Goal: Communication & Community: Answer question/provide support

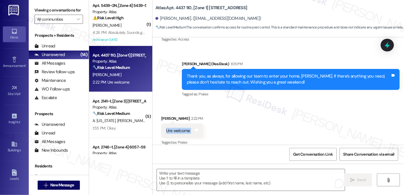
click at [181, 128] on div "Ure welcome" at bounding box center [178, 131] width 24 height 6
click at [246, 73] on div "Thank you, as always, for allowing our team to enter your home, [PERSON_NAME]. …" at bounding box center [289, 79] width 204 height 12
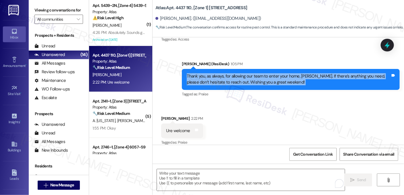
click at [246, 73] on div "Thank you, as always, for allowing our team to enter your home, [PERSON_NAME]. …" at bounding box center [289, 79] width 204 height 12
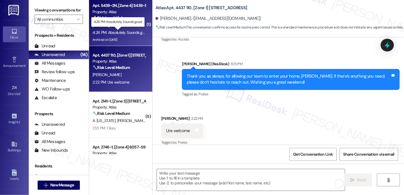
click at [129, 31] on div "4:26 PM: Absolutely. Sounds good 4:26 PM: Absolutely. Sounds good" at bounding box center [120, 32] width 57 height 5
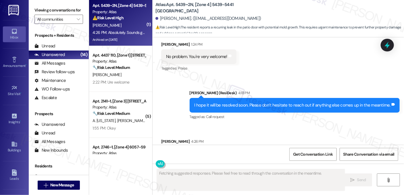
scroll to position [1842, 0]
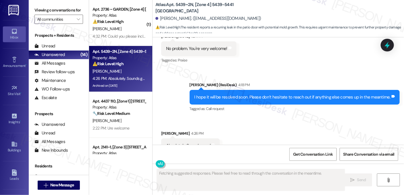
click at [234, 94] on div "I hope it will be resolved soon. Please don’t hesitate to reach out if anything…" at bounding box center [292, 97] width 196 height 6
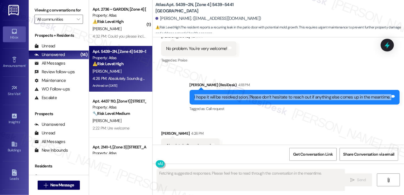
click at [234, 94] on div "I hope it will be resolved soon. Please don’t hesitate to reach out if anything…" at bounding box center [292, 97] width 196 height 6
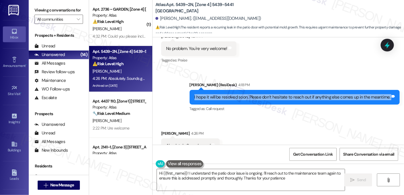
type textarea "Hi {{first_name}}! I understand the patio door issue is ongoing. I'll reach out…"
click at [214, 177] on textarea "Hi {{first_name}}! I understand the patio door issue is ongoing. I'll reach out…" at bounding box center [251, 180] width 188 height 22
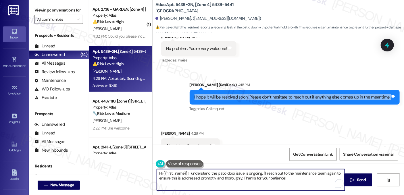
click at [214, 177] on textarea "Hi {{first_name}}! I understand the patio door issue is ongoing. I'll reach out…" at bounding box center [251, 180] width 188 height 22
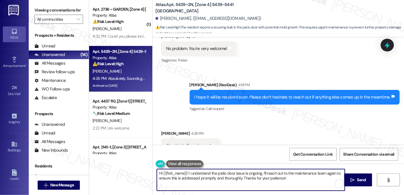
click at [214, 177] on textarea "Hi {{first_name}}! I understand the patio door issue is ongoing. I'll reach out…" at bounding box center [251, 180] width 188 height 22
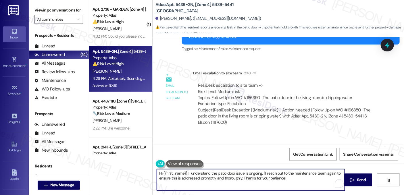
scroll to position [1727, 0]
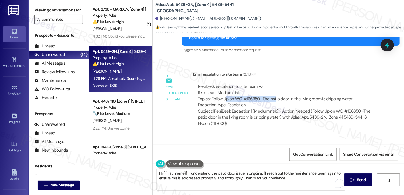
drag, startPoint x: 224, startPoint y: 86, endPoint x: 273, endPoint y: 87, distance: 49.4
click at [273, 87] on div "ResiDesk escalation to site team -> Risk Level: Medium risk Topics: Follow Up o…" at bounding box center [286, 96] width 176 height 25
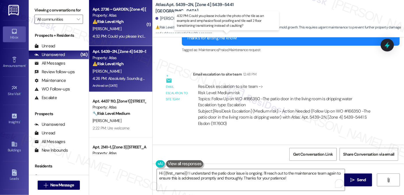
click at [120, 34] on div "4:32 PM: Could you please include the photo of the tile as an example and empha…" at bounding box center [229, 36] width 274 height 5
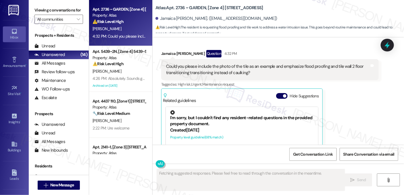
scroll to position [1060, 0]
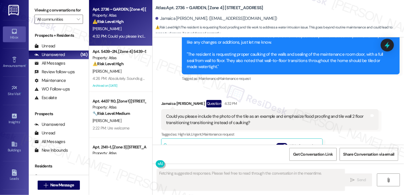
click at [231, 113] on div "Could you please include the photo of the tile as an example and emphasize floo…" at bounding box center [268, 119] width 204 height 12
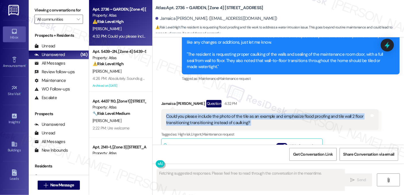
click at [231, 113] on div "Could you please include the photo of the tile as an example and emphasize floo…" at bounding box center [268, 119] width 204 height 12
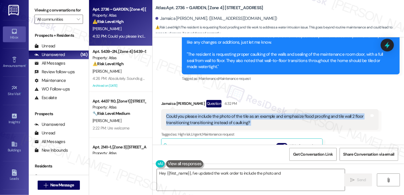
click at [258, 113] on div "Could you please include the photo of the tile as an example and emphasize floo…" at bounding box center [268, 119] width 204 height 12
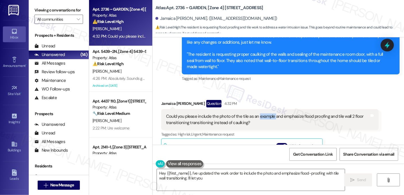
click at [258, 113] on div "Could you please include the photo of the tile as an example and emphasize floo…" at bounding box center [268, 119] width 204 height 12
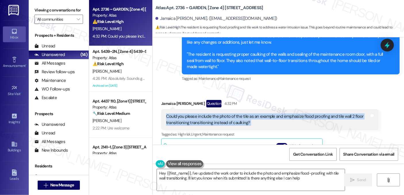
click at [258, 113] on div "Could you please include the photo of the tile as an example and emphasize floo…" at bounding box center [268, 119] width 204 height 12
click at [247, 113] on div "Could you please include the photo of the tile as an example and emphasize floo…" at bounding box center [268, 119] width 204 height 12
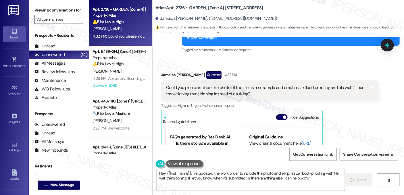
scroll to position [57, 0]
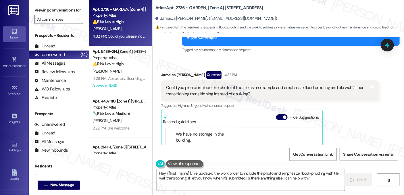
click at [245, 173] on textarea "Hey {{first_name}}, I've updated the work order to include the photo and emphas…" at bounding box center [251, 180] width 188 height 22
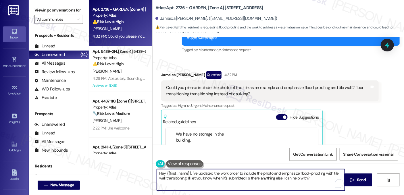
click at [245, 173] on textarea "Hey {{first_name}}, I've updated the work order to include the photo and emphas…" at bounding box center [251, 180] width 188 height 22
click at [230, 175] on textarea "Hey {{first_name}}, I've updated the work order to include the photo and emphas…" at bounding box center [251, 180] width 188 height 22
drag, startPoint x: 189, startPoint y: 173, endPoint x: 136, endPoint y: 169, distance: 53.3
click at [136, 169] on div "Apt. 2736 ~ GARDEN, [Zone 4] [STREET_ADDRESS] Property: Atlas ⚠️ Risk Level: Hi…" at bounding box center [246, 97] width 315 height 195
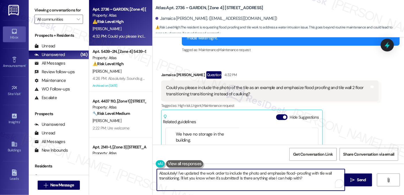
click at [196, 173] on textarea "Absolutely! I've updated the work order to include the photo and emphasize floo…" at bounding box center [251, 180] width 188 height 22
click at [237, 173] on textarea "Absolutely! I've updated the work order to include the photo and emphasize floo…" at bounding box center [251, 180] width 188 height 22
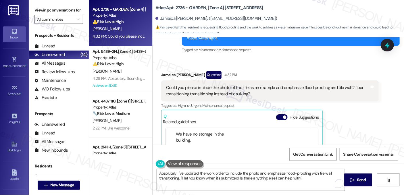
click at [216, 85] on div "Could you please include the photo of the tile as an example and emphasize floo…" at bounding box center [268, 91] width 204 height 12
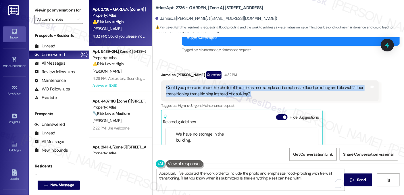
click at [216, 85] on div "Could you please include the photo of the tile as an example and emphasize floo…" at bounding box center [268, 91] width 204 height 12
click at [203, 85] on div "Could you please include the photo of the tile as an example and emphasize floo…" at bounding box center [268, 91] width 204 height 12
click at [202, 85] on div "Could you please include the photo of the tile as an example and emphasize floo…" at bounding box center [268, 91] width 204 height 12
click at [221, 85] on div "Could you please include the photo of the tile as an example and emphasize floo…" at bounding box center [268, 91] width 204 height 12
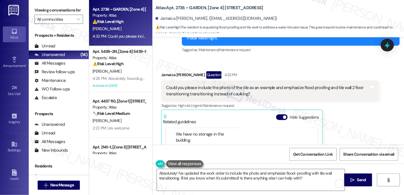
click at [221, 85] on div "Could you please include the photo of the tile as an example and emphasize floo…" at bounding box center [268, 91] width 204 height 12
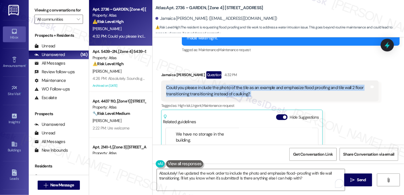
click at [221, 85] on div "Could you please include the photo of the tile as an example and emphasize floo…" at bounding box center [268, 91] width 204 height 12
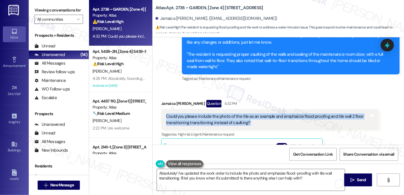
scroll to position [1032, 0]
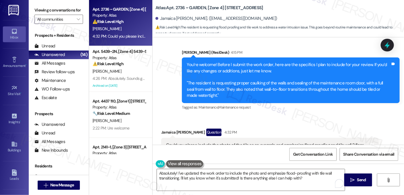
click at [186, 91] on div "You’re welcome! Before I submit the work order, here are the specifics I plan t…" at bounding box center [288, 80] width 205 height 37
click at [210, 81] on div "You’re welcome! Before I submit the work order, here are the specifics I plan t…" at bounding box center [289, 80] width 204 height 37
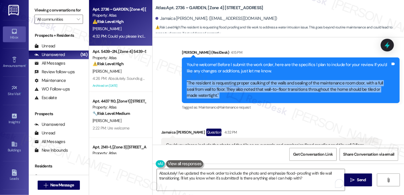
click at [210, 81] on div "You’re welcome! Before I submit the work order, here are the specifics I plan t…" at bounding box center [289, 80] width 204 height 37
click at [243, 79] on div "You’re welcome! Before I submit the work order, here are the specifics I plan t…" at bounding box center [289, 80] width 204 height 37
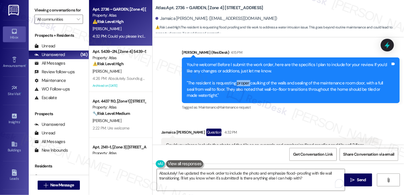
click at [243, 79] on div "You’re welcome! Before I submit the work order, here are the specifics I plan t…" at bounding box center [289, 80] width 204 height 37
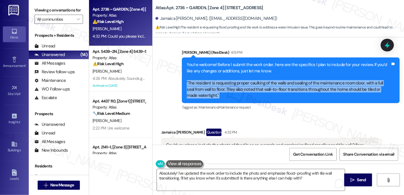
click at [243, 79] on div "You’re welcome! Before I submit the work order, here are the specifics I plan t…" at bounding box center [289, 80] width 204 height 37
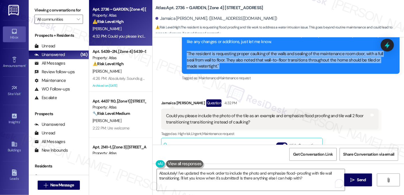
scroll to position [1089, 0]
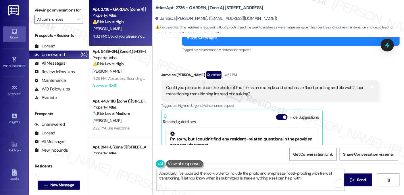
click at [216, 85] on div "Could you please include the photo of the tile as an example and emphasize floo…" at bounding box center [268, 91] width 204 height 12
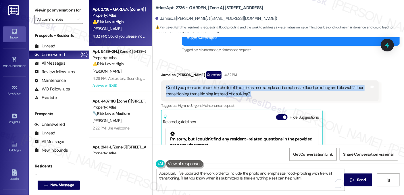
click at [216, 85] on div "Could you please include the photo of the tile as an example and emphasize floo…" at bounding box center [268, 91] width 204 height 12
copy div "Could you please include the photo of the tile as an example and emphasize floo…"
click at [80, 10] on div "Viewing conversations for All communities " at bounding box center [59, 15] width 60 height 30
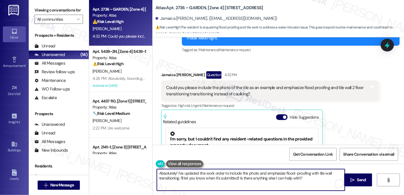
click at [198, 175] on textarea "Absolutely! I've updated the work order to include the photo and emphasize floo…" at bounding box center [251, 180] width 188 height 22
click at [271, 58] on div "Received via SMS [PERSON_NAME] Question 4:32 PM Could you please include the ph…" at bounding box center [277, 133] width 251 height 151
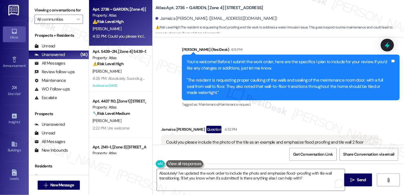
scroll to position [1032, 0]
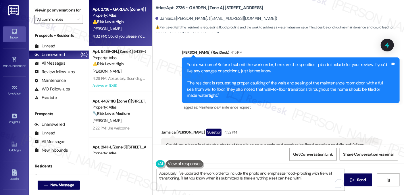
click at [237, 62] on div "You’re welcome! Before I submit the work order, here are the specifics I plan t…" at bounding box center [289, 80] width 204 height 37
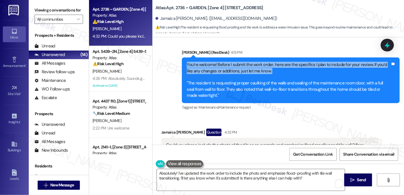
click at [237, 62] on div "You’re welcome! Before I submit the work order, here are the specifics I plan t…" at bounding box center [289, 80] width 204 height 37
click at [256, 62] on div "You’re welcome! Before I submit the work order, here are the specifics I plan t…" at bounding box center [289, 80] width 204 height 37
click at [285, 62] on div "You’re welcome! Before I submit the work order, here are the specifics I plan t…" at bounding box center [289, 80] width 204 height 37
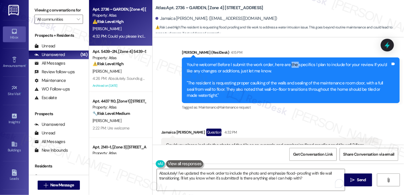
click at [285, 62] on div "You’re welcome! Before I submit the work order, here are the specifics I plan t…" at bounding box center [289, 80] width 204 height 37
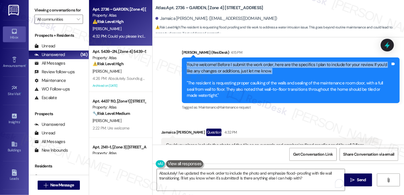
click at [285, 62] on div "You’re welcome! Before I submit the work order, here are the specifics I plan t…" at bounding box center [289, 80] width 204 height 37
click at [247, 64] on div "You’re welcome! Before I submit the work order, here are the specifics I plan t…" at bounding box center [289, 80] width 204 height 37
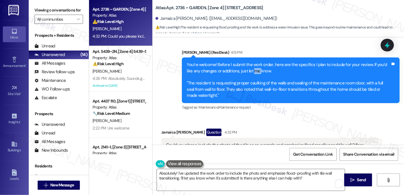
click at [247, 64] on div "You’re welcome! Before I submit the work order, here are the specifics I plan t…" at bounding box center [289, 80] width 204 height 37
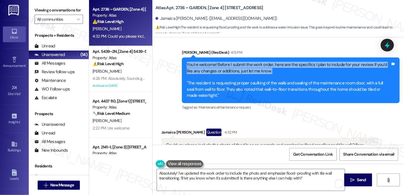
click at [247, 64] on div "You’re welcome! Before I submit the work order, here are the specifics I plan t…" at bounding box center [289, 80] width 204 height 37
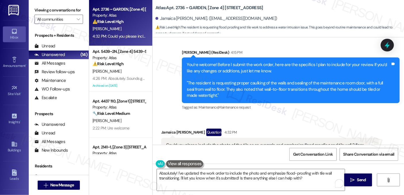
click at [244, 78] on div "You’re welcome! Before I submit the work order, here are the specifics I plan t…" at bounding box center [289, 80] width 204 height 37
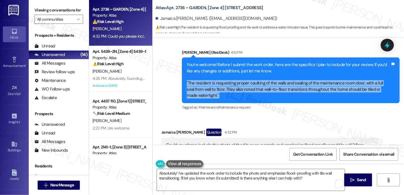
click at [244, 78] on div "You’re welcome! Before I submit the work order, here are the specifics I plan t…" at bounding box center [289, 80] width 204 height 37
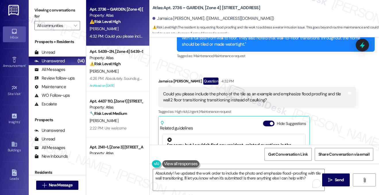
scroll to position [1102, 0]
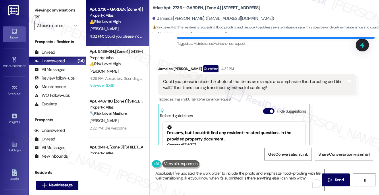
click at [212, 84] on div "Could you please include the photo of the tile as an example and emphasize floo…" at bounding box center [255, 85] width 184 height 12
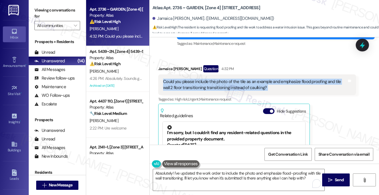
click at [212, 84] on div "Could you please include the photo of the tile as an example and emphasize floo…" at bounding box center [255, 85] width 184 height 12
click at [246, 82] on div "Could you please include the photo of the tile as an example and emphasize floo…" at bounding box center [255, 85] width 184 height 12
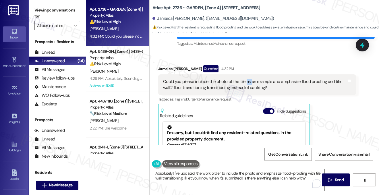
click at [246, 82] on div "Could you please include the photo of the tile as an example and emphasize floo…" at bounding box center [255, 85] width 184 height 12
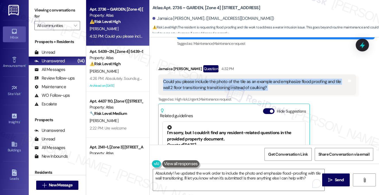
click at [246, 82] on div "Could you please include the photo of the tile as an example and emphasize floo…" at bounding box center [255, 85] width 184 height 12
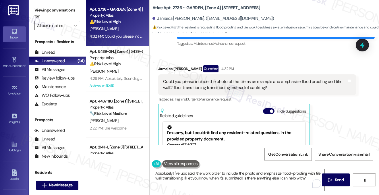
click at [73, 15] on label "Viewing conversations for" at bounding box center [57, 13] width 46 height 15
click at [57, 13] on label "Viewing conversations for" at bounding box center [57, 13] width 46 height 15
click at [203, 171] on textarea "Absolutely! I've updated the work order to include the photo and emphasize floo…" at bounding box center [238, 180] width 171 height 22
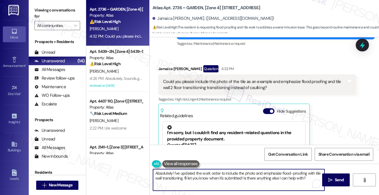
click at [203, 171] on textarea "Absolutely! I've updated the work order to include the photo and emphasize floo…" at bounding box center [238, 180] width 171 height 22
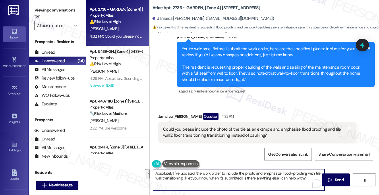
scroll to position [1044, 0]
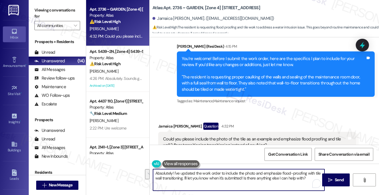
click at [304, 78] on div "You’re welcome! Before I submit the work order, here are the specifics I plan t…" at bounding box center [274, 74] width 184 height 37
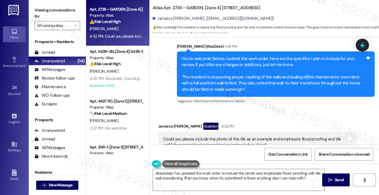
click at [304, 78] on div "You’re welcome! Before I submit the work order, here are the specifics I plan t…" at bounding box center [274, 74] width 184 height 37
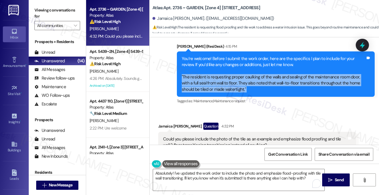
click at [304, 78] on div "You’re welcome! Before I submit the work order, here are the specifics I plan t…" at bounding box center [274, 74] width 184 height 37
copy div ""The resident is requesting proper caulking of the walls and sealing of the mai…"
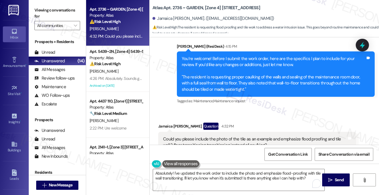
click at [53, 7] on label "Viewing conversations for" at bounding box center [57, 13] width 46 height 15
drag, startPoint x: 60, startPoint y: 9, endPoint x: 63, endPoint y: 12, distance: 4.3
click at [60, 9] on label "Viewing conversations for" at bounding box center [57, 13] width 46 height 15
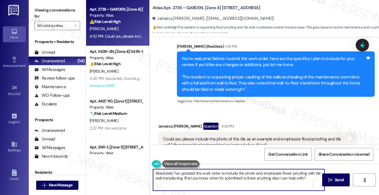
click at [208, 173] on textarea "Absolutely! I've updated the work order to include the photo and emphasize floo…" at bounding box center [238, 180] width 171 height 22
click at [224, 173] on textarea "Absolutely! I've updated the work order to include the photo and emphasize floo…" at bounding box center [238, 180] width 171 height 22
click at [207, 175] on textarea "Absolutely! I've updated the work order to include the photo and emphasize floo…" at bounding box center [238, 180] width 171 height 22
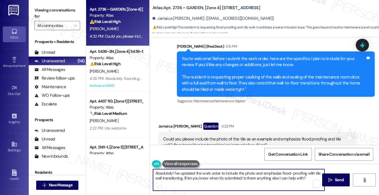
click at [207, 175] on textarea "Absolutely! I've updated the work order to include the photo and emphasize floo…" at bounding box center [238, 180] width 171 height 22
click at [257, 175] on textarea "Absolutely! I've updated the work order to include the photo and emphasize floo…" at bounding box center [238, 180] width 171 height 22
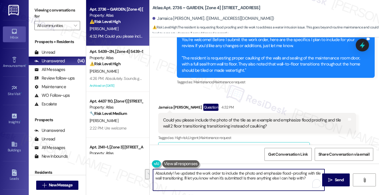
scroll to position [1073, 0]
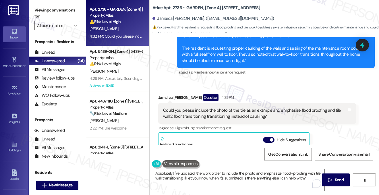
click at [183, 48] on div "You’re welcome! Before I submit the work order, here are the specifics I plan t…" at bounding box center [274, 45] width 184 height 37
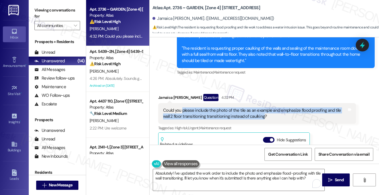
drag, startPoint x: 182, startPoint y: 109, endPoint x: 262, endPoint y: 117, distance: 80.7
click at [262, 117] on div "Could you please include the photo of the tile as an example and emphasize floo…" at bounding box center [255, 113] width 184 height 12
copy div "please include the photo of the tile as an example and emphasize flood proofing…"
drag, startPoint x: 70, startPoint y: 11, endPoint x: 74, endPoint y: 13, distance: 4.6
click at [70, 11] on label "Viewing conversations for" at bounding box center [57, 13] width 46 height 15
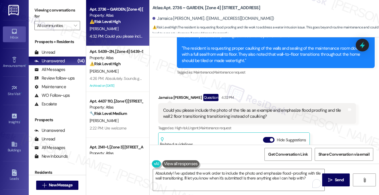
click at [192, 50] on div "You’re welcome! Before I submit the work order, here are the specifics I plan t…" at bounding box center [274, 45] width 184 height 37
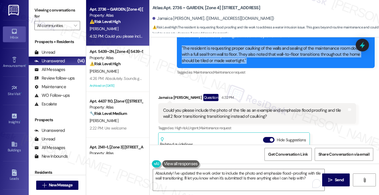
click at [192, 50] on div "You’re welcome! Before I submit the work order, here are the specifics I plan t…" at bounding box center [274, 45] width 184 height 37
copy div ""The resident is requesting proper caulking of the walls and sealing of the mai…"
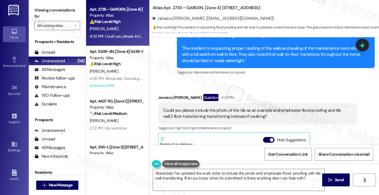
click at [52, 11] on label "Viewing conversations for" at bounding box center [57, 13] width 46 height 15
click at [45, 8] on label "Viewing conversations for" at bounding box center [57, 13] width 46 height 15
click at [56, 5] on div "Viewing conversations for All communities " at bounding box center [57, 18] width 57 height 36
click at [239, 121] on div "Could you please include the photo of the tile as an example and emphasize floo…" at bounding box center [257, 113] width 198 height 21
click at [243, 116] on div "Could you please include the photo of the tile as an example and emphasize floo…" at bounding box center [255, 113] width 184 height 12
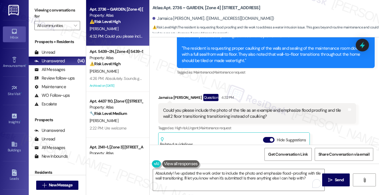
click at [243, 115] on div "Could you please include the photo of the tile as an example and emphasize floo…" at bounding box center [255, 113] width 184 height 12
click at [243, 108] on div "Could you please include the photo of the tile as an example and emphasize floo…" at bounding box center [255, 113] width 184 height 12
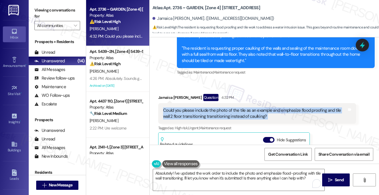
click at [243, 108] on div "Could you please include the photo of the tile as an example and emphasize floo…" at bounding box center [255, 113] width 184 height 12
copy div "Could you please include the photo of the tile as an example and emphasize floo…"
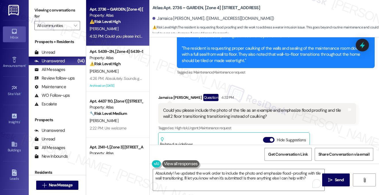
click at [65, 10] on label "Viewing conversations for" at bounding box center [57, 13] width 46 height 15
click at [65, 12] on label "Viewing conversations for" at bounding box center [57, 13] width 46 height 15
click at [208, 49] on div "You’re welcome! Before I submit the work order, here are the specifics I plan t…" at bounding box center [274, 45] width 184 height 37
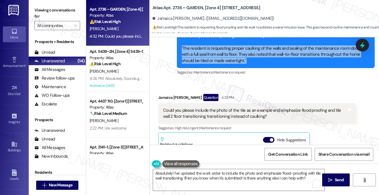
click at [208, 49] on div "You’re welcome! Before I submit the work order, here are the specifics I plan t…" at bounding box center [274, 45] width 184 height 37
copy div ""The resident is requesting proper caulking of the walls and sealing of the mai…"
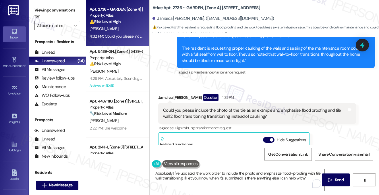
click at [59, 9] on label "Viewing conversations for" at bounding box center [57, 13] width 46 height 15
click at [63, 18] on label "Viewing conversations for" at bounding box center [57, 13] width 46 height 15
click at [161, 178] on textarea "Absolutely! I've updated the work order to include the photo and emphasize floo…" at bounding box center [238, 180] width 171 height 22
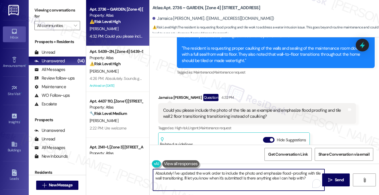
click at [161, 178] on textarea "Absolutely! I've updated the work order to include the photo and emphasize floo…" at bounding box center [238, 180] width 171 height 22
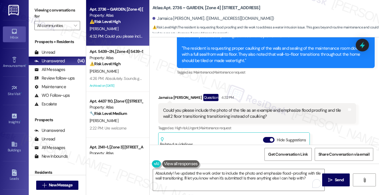
click at [66, 8] on label "Viewing conversations for" at bounding box center [57, 13] width 46 height 15
click at [230, 112] on div "Could you please include the photo of the tile as an example and emphasize floo…" at bounding box center [255, 113] width 184 height 12
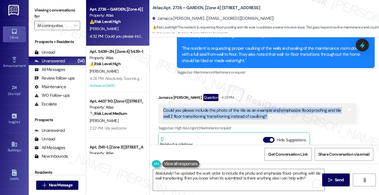
click at [230, 112] on div "Could you please include the photo of the tile as an example and emphasize floo…" at bounding box center [255, 113] width 184 height 12
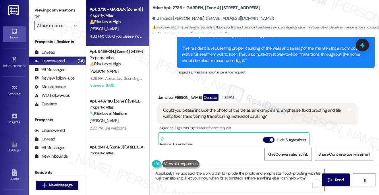
click at [74, 13] on label "Viewing conversations for" at bounding box center [57, 13] width 46 height 15
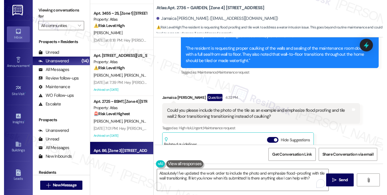
scroll to position [489, 0]
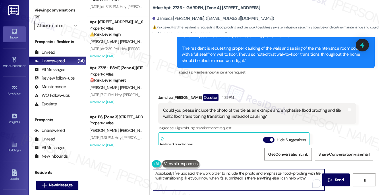
click at [218, 175] on textarea "Absolutely! I've updated the work order to include the photo and emphasize floo…" at bounding box center [238, 180] width 171 height 22
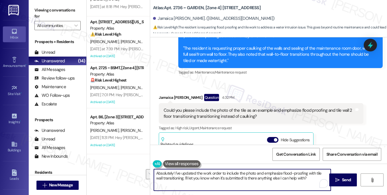
scroll to position [1067, 0]
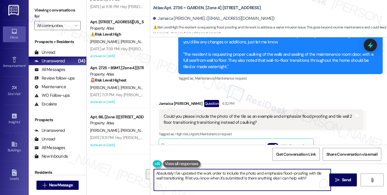
click at [219, 113] on div "Could you please include the photo of the tile as an example and emphasize floo…" at bounding box center [259, 119] width 190 height 12
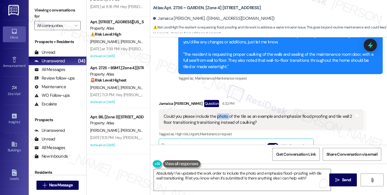
click at [219, 113] on div "Could you please include the photo of the tile as an example and emphasize floo…" at bounding box center [259, 119] width 190 height 12
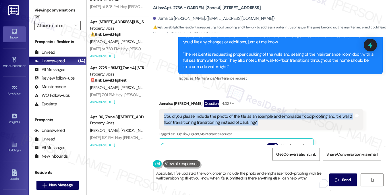
click at [219, 113] on div "Could you please include the photo of the tile as an example and emphasize floo…" at bounding box center [259, 119] width 190 height 12
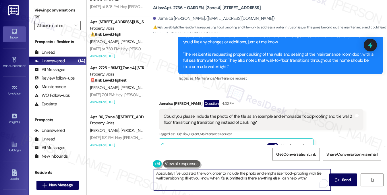
click at [327, 172] on textarea "Absolutely! I've updated the work order to include the photo and emphasize floo…" at bounding box center [242, 180] width 177 height 22
click at [208, 180] on textarea "Absolutely! I've updated the work order to include the photo and emphasize floo…" at bounding box center [242, 180] width 177 height 22
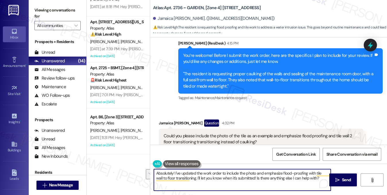
scroll to position [1038, 0]
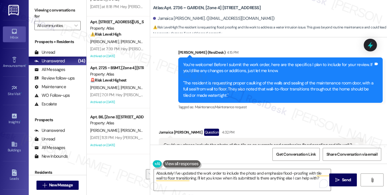
click at [213, 82] on div "You’re welcome! Before I submit the work order, here are the specifics I plan t…" at bounding box center [278, 80] width 190 height 37
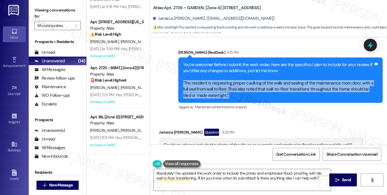
click at [213, 82] on div "You’re welcome! Before I submit the work order, here are the specifics I plan t…" at bounding box center [278, 80] width 190 height 37
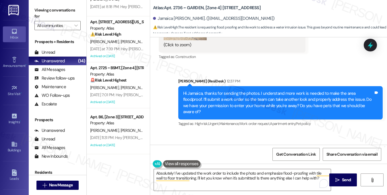
scroll to position [751, 0]
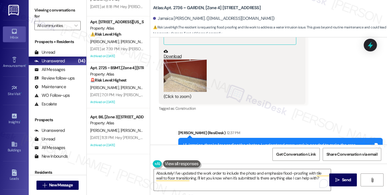
click at [189, 86] on button "Zoom image" at bounding box center [185, 75] width 43 height 32
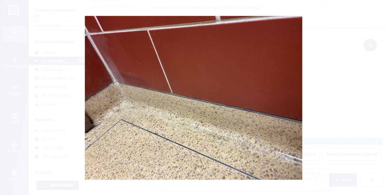
click at [343, 94] on button "Unzoom image" at bounding box center [193, 97] width 387 height 195
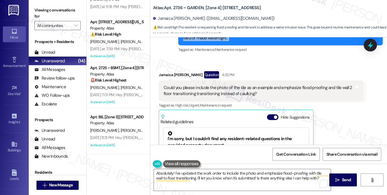
scroll to position [144, 0]
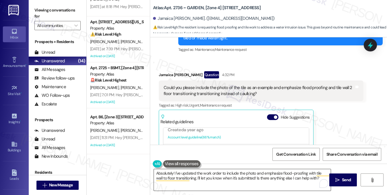
click at [175, 172] on textarea "Absolutely! I've updated the work order to include the photo and emphasize floo…" at bounding box center [242, 180] width 177 height 22
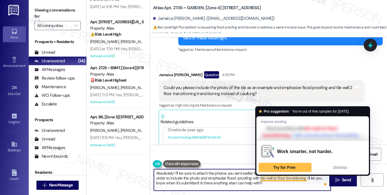
click at [306, 181] on textarea "Absolutely! I'll be sure to attach the photos you sent earlier to the work orde…" at bounding box center [242, 180] width 177 height 22
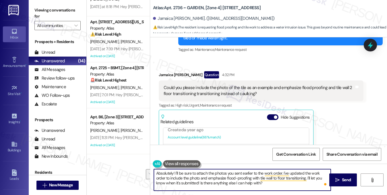
drag, startPoint x: 304, startPoint y: 173, endPoint x: 200, endPoint y: 179, distance: 104.4
click at [200, 179] on textarea "Absolutely! I'll be sure to attach the photos you sent earlier to the work orde…" at bounding box center [242, 180] width 177 height 22
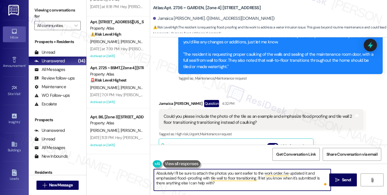
scroll to position [1009, 0]
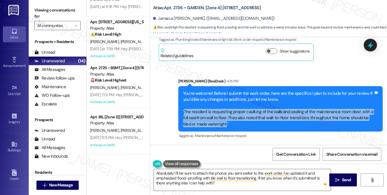
drag, startPoint x: 184, startPoint y: 104, endPoint x: 225, endPoint y: 117, distance: 43.4
click at [225, 117] on div "You’re welcome! Before I submit the work order, here are the specifics I plan t…" at bounding box center [278, 108] width 190 height 37
copy div "The resident is requesting proper caulking of the walls and sealing of the main…"
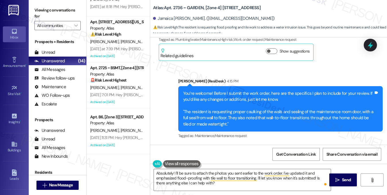
click at [68, 11] on label "Viewing conversations for" at bounding box center [57, 13] width 46 height 15
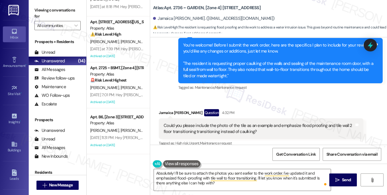
scroll to position [1067, 0]
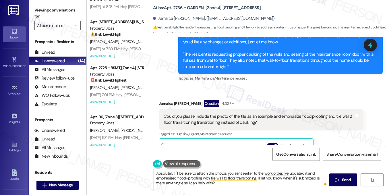
click at [74, 14] on label "Viewing conversations for" at bounding box center [57, 13] width 46 height 15
click at [65, 15] on label "Viewing conversations for" at bounding box center [57, 13] width 46 height 15
click at [57, 8] on label "Viewing conversations for" at bounding box center [57, 13] width 46 height 15
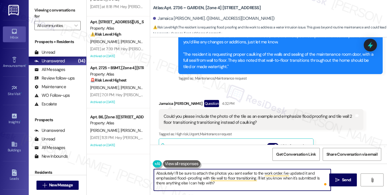
drag, startPoint x: 176, startPoint y: 177, endPoint x: 185, endPoint y: 177, distance: 8.6
click at [185, 177] on textarea "Absolutely! I'll be sure to attach the photos you sent earlier to the work orde…" at bounding box center [242, 180] width 177 height 22
click at [193, 177] on textarea "Absolutely! I'll be sure to attach the photos you sent earlier to the work orde…" at bounding box center [242, 180] width 177 height 22
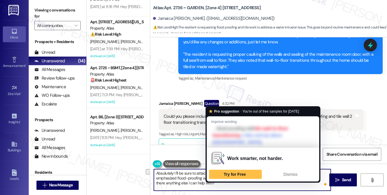
drag, startPoint x: 177, startPoint y: 178, endPoint x: 256, endPoint y: 178, distance: 78.9
click at [256, 178] on textarea "Absolutely! I'll be sure to attach the photos you sent earlier to the work orde…" at bounding box center [242, 180] width 177 height 22
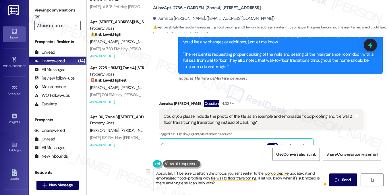
click at [65, 12] on label "Viewing conversations for" at bounding box center [57, 13] width 46 height 15
click at [162, 170] on textarea "Absolutely! I'll be sure to attach the photos you sent earlier to the work orde…" at bounding box center [242, 180] width 177 height 22
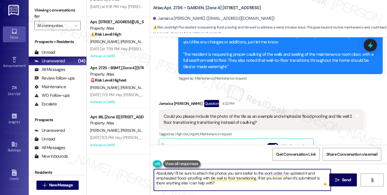
click at [162, 170] on textarea "Absolutely! I'll be sure to attach the photos you sent earlier to the work orde…" at bounding box center [242, 180] width 177 height 22
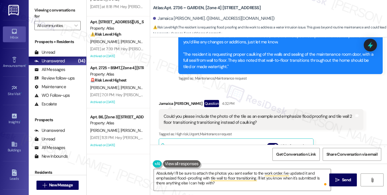
drag, startPoint x: 72, startPoint y: 9, endPoint x: 86, endPoint y: 13, distance: 14.0
click at [72, 9] on label "Viewing conversations for" at bounding box center [57, 13] width 46 height 15
click at [69, 11] on label "Viewing conversations for" at bounding box center [57, 13] width 46 height 15
click at [77, 13] on label "Viewing conversations for" at bounding box center [57, 13] width 46 height 15
click at [69, 11] on label "Viewing conversations for" at bounding box center [57, 13] width 46 height 15
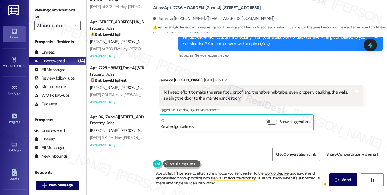
scroll to position [407, 0]
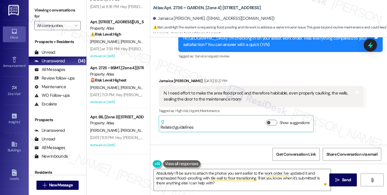
click at [231, 95] on div "N, I need effort to make the area flood proof, and therefore habitable, even pr…" at bounding box center [259, 96] width 190 height 12
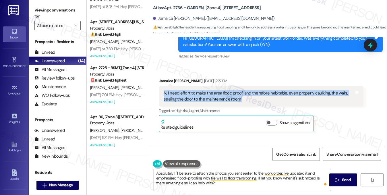
click at [231, 95] on div "N, I need effort to make the area flood proof, and therefore habitable, even pr…" at bounding box center [259, 96] width 190 height 12
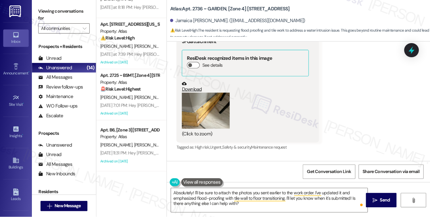
scroll to position [579, 0]
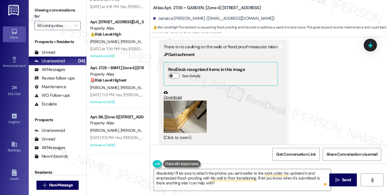
click at [74, 12] on label "Viewing conversations for" at bounding box center [57, 13] width 46 height 15
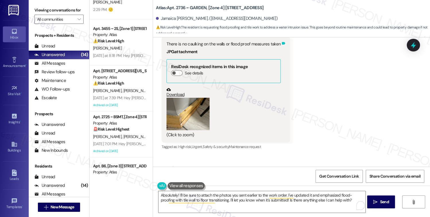
scroll to position [674, 0]
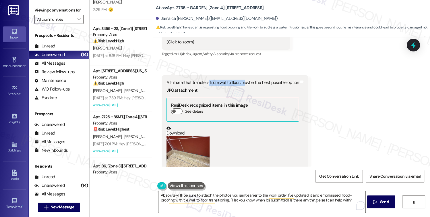
drag, startPoint x: 205, startPoint y: 76, endPoint x: 240, endPoint y: 77, distance: 35.1
click at [240, 80] on div "A full seal that transfers from wall to floor, maybe the best possible option" at bounding box center [233, 83] width 133 height 6
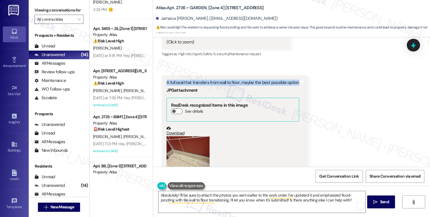
click at [224, 80] on div "A full seal that transfers from wall to floor, maybe the best possible option" at bounding box center [233, 83] width 133 height 6
click at [251, 80] on div "A full seal that transfers from wall to floor, maybe the best possible option" at bounding box center [233, 83] width 133 height 6
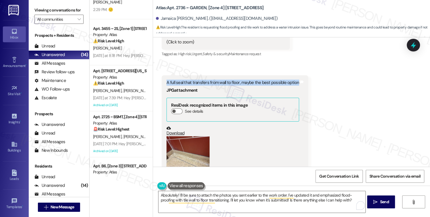
click at [251, 80] on div "A full seal that transfers from wall to floor, maybe the best possible option" at bounding box center [233, 83] width 133 height 6
click at [72, 9] on label "Viewing conversations for" at bounding box center [58, 10] width 49 height 9
click at [66, 15] on label "Viewing conversations for" at bounding box center [58, 10] width 49 height 9
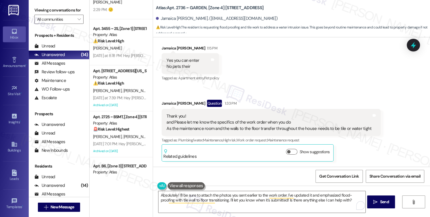
scroll to position [898, 0]
click at [72, 6] on label "Viewing conversations for" at bounding box center [58, 10] width 49 height 9
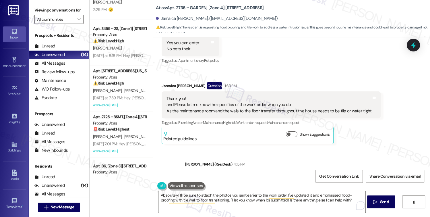
scroll to position [930, 0]
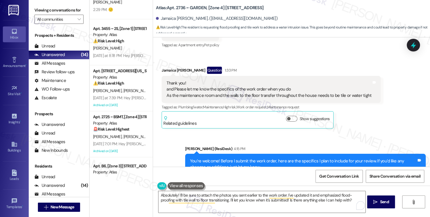
click at [73, 12] on label "Viewing conversations for" at bounding box center [58, 10] width 49 height 9
click at [213, 195] on textarea "Absolutely! I'll be sure to attach the photos you sent earlier to the work orde…" at bounding box center [261, 202] width 207 height 22
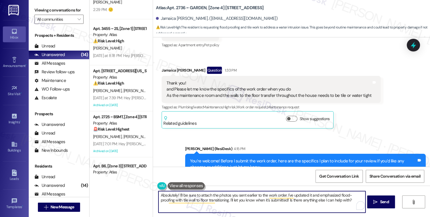
click at [213, 195] on textarea "Absolutely! I'll be sure to attach the photos you sent earlier to the work orde…" at bounding box center [261, 202] width 207 height 22
click at [302, 194] on textarea "Absolutely! I'll be sure to attach the photos you sent earlier to the work orde…" at bounding box center [261, 202] width 207 height 22
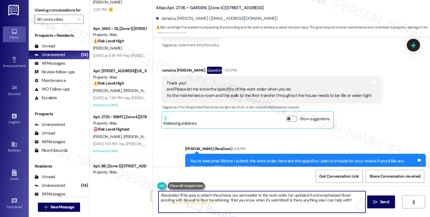
click at [367, 110] on div "Jamaica [PERSON_NAME] Question 1:33 PM Thank you! and Please let me know the sp…" at bounding box center [271, 98] width 219 height 62
drag, startPoint x: 272, startPoint y: 200, endPoint x: 214, endPoint y: 199, distance: 58.6
click at [214, 195] on textarea "Absolutely! I'll be sure to attach the photos you sent earlier to the work orde…" at bounding box center [261, 202] width 207 height 22
drag, startPoint x: 338, startPoint y: 200, endPoint x: 213, endPoint y: 198, distance: 124.9
click at [213, 195] on textarea "Absolutely! I'll be sure to attach the photos you sent earlier to the work orde…" at bounding box center [261, 202] width 207 height 22
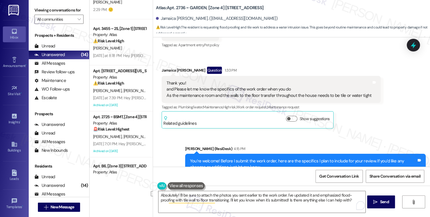
click at [71, 10] on label "Viewing conversations for" at bounding box center [58, 10] width 49 height 9
click at [403, 94] on div "Received via SMS Jamaica [PERSON_NAME] 1:15 PM Yes you can enter No pets their …" at bounding box center [291, 65] width 277 height 133
click at [72, 8] on label "Viewing conversations for" at bounding box center [58, 10] width 49 height 9
click at [208, 192] on textarea "Absolutely! I'll be sure to attach the photos you sent earlier to the work orde…" at bounding box center [261, 202] width 207 height 22
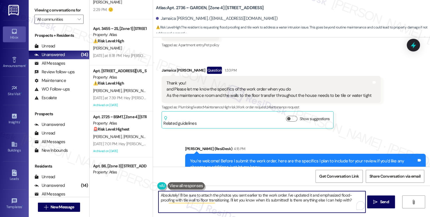
click at [208, 192] on textarea "Absolutely! I'll be sure to attach the photos you sent earlier to the work orde…" at bounding box center [261, 202] width 207 height 22
click at [290, 195] on textarea "Absolutely! I'll be sure to attach the photos you sent earlier to the work orde…" at bounding box center [261, 202] width 207 height 22
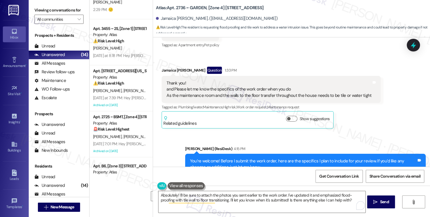
click at [76, 10] on label "Viewing conversations for" at bounding box center [58, 10] width 49 height 9
click at [261, 195] on textarea "Absolutely! I'll be sure to attach the photos you sent earlier to the work orde…" at bounding box center [261, 202] width 207 height 22
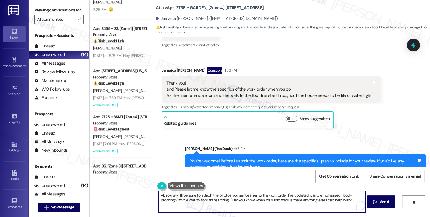
click at [261, 195] on textarea "Absolutely! I'll be sure to attach the photos you sent earlier to the work orde…" at bounding box center [261, 202] width 207 height 22
click at [219, 195] on textarea "Absolutely! I'll be sure to attach the photos you sent earlier to the work orde…" at bounding box center [261, 202] width 207 height 22
drag, startPoint x: 213, startPoint y: 199, endPoint x: 272, endPoint y: 202, distance: 59.5
click at [272, 195] on textarea "Absolutely! I'll be sure to attach the photos you sent earlier to the work orde…" at bounding box center [261, 202] width 207 height 22
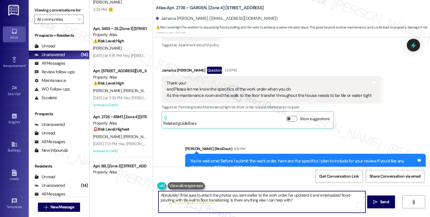
click at [287, 195] on textarea "Absolutely! I'll be sure to attach the photos you sent earlier to the work orde…" at bounding box center [261, 202] width 207 height 22
click at [285, 195] on textarea "Absolutely! I'll be sure to attach the photos you sent earlier to the work orde…" at bounding box center [261, 202] width 207 height 22
drag, startPoint x: 289, startPoint y: 200, endPoint x: 248, endPoint y: 200, distance: 41.1
click at [248, 195] on textarea "Absolutely! I'll be sure to attach the photos you sent earlier to the work orde…" at bounding box center [261, 202] width 207 height 22
type textarea "Absolutely! I'll be sure to attach the photos you sent earlier to the work orde…"
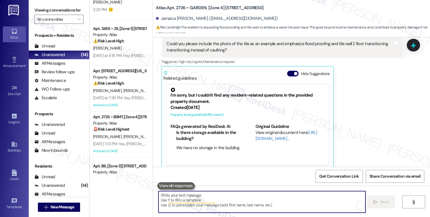
scroll to position [1122, 0]
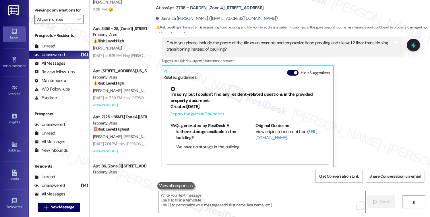
drag, startPoint x: 291, startPoint y: 65, endPoint x: 301, endPoint y: 68, distance: 10.3
click at [294, 71] on span "button" at bounding box center [295, 72] width 3 height 3
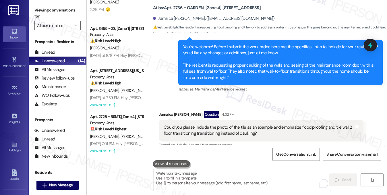
scroll to position [1075, 0]
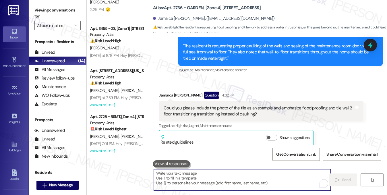
click at [222, 175] on textarea "To enrich screen reader interactions, please activate Accessibility in Grammarl…" at bounding box center [242, 180] width 177 height 22
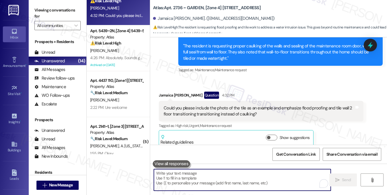
scroll to position [0, 0]
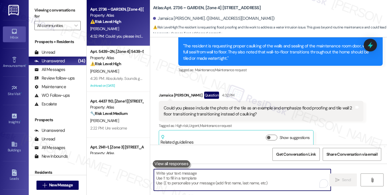
drag, startPoint x: 211, startPoint y: 172, endPoint x: 212, endPoint y: 174, distance: 3.0
click at [212, 174] on textarea "To enrich screen reader interactions, please activate Accessibility in Grammarl…" at bounding box center [242, 180] width 177 height 22
paste textarea "166793"
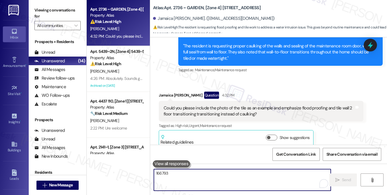
paste textarea "166793"
type textarea "166793166793"
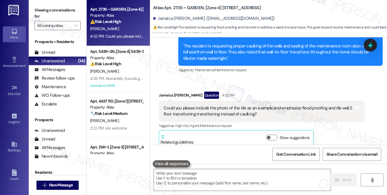
click at [55, 14] on label "Viewing conversations for" at bounding box center [57, 13] width 46 height 15
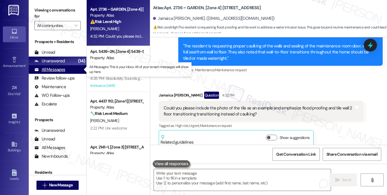
click at [65, 69] on div "All Messages (undefined)" at bounding box center [58, 69] width 58 height 9
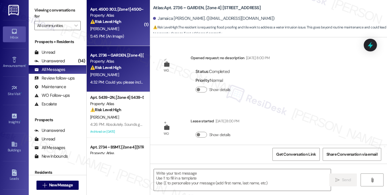
scroll to position [1153, 0]
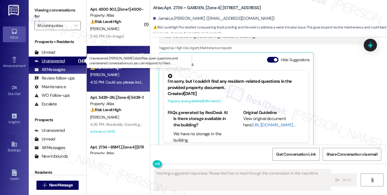
click at [54, 59] on div "Unanswered" at bounding box center [49, 61] width 30 height 6
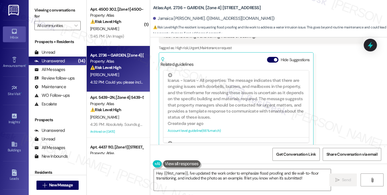
scroll to position [1067, 0]
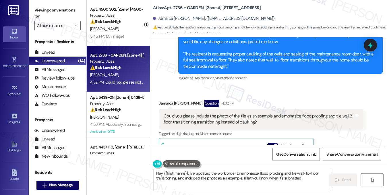
click at [158, 171] on textarea "Hey {{first_name}}, I've updated the work order to emphasize flood proofing and…" at bounding box center [242, 180] width 177 height 22
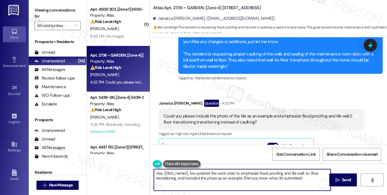
click at [159, 171] on textarea "Hey {{first_name}}, I've updated the work order to emphasize flood proofing and…" at bounding box center [242, 180] width 177 height 22
drag, startPoint x: 187, startPoint y: 172, endPoint x: 153, endPoint y: 170, distance: 33.9
click at [154, 170] on textarea "Hey {{first_name}}, I've updated the work order to emphasize flood proofing and…" at bounding box center [242, 180] width 177 height 22
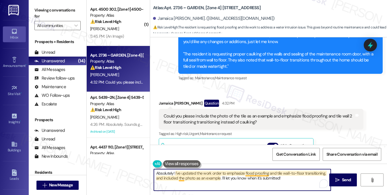
click at [246, 174] on textarea "Absolutely! I've updated the work order to emphasize flood proofing and tile wa…" at bounding box center [242, 180] width 177 height 22
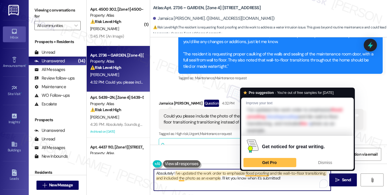
click at [246, 174] on textarea "Absolutely! I've updated the work order to emphasize flood proofing and tile wa…" at bounding box center [242, 180] width 177 height 22
click at [179, 174] on textarea "Absolutely! I've updated the work order to emphasize flood proofing and tile wa…" at bounding box center [242, 180] width 177 height 22
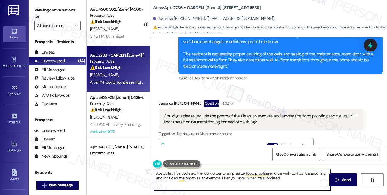
drag, startPoint x: 288, startPoint y: 179, endPoint x: 220, endPoint y: 178, distance: 67.8
click at [220, 178] on textarea "Absolutely! I've updated the work order to emphasize flood proofing and tile wa…" at bounding box center [242, 180] width 177 height 22
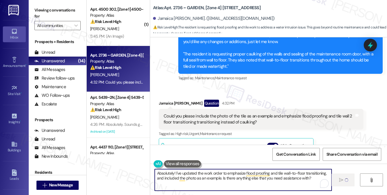
type textarea "Absolutely! I've updated the work order to emphasize flood proofing and tile wa…"
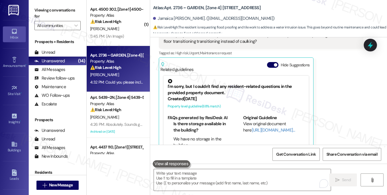
scroll to position [1153, 0]
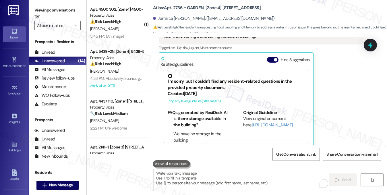
click at [48, 11] on label "Viewing conversations for" at bounding box center [57, 13] width 46 height 15
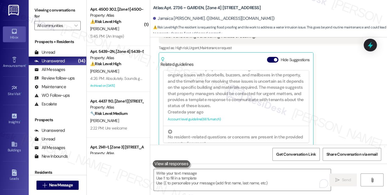
scroll to position [86, 0]
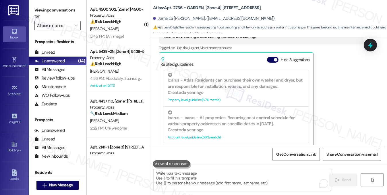
click at [78, 8] on label "Viewing conversations for" at bounding box center [57, 13] width 46 height 15
click at [76, 7] on label "Viewing conversations for" at bounding box center [57, 13] width 46 height 15
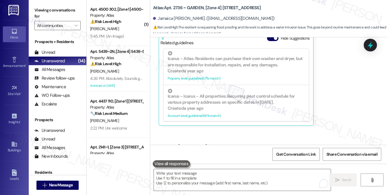
scroll to position [1199, 0]
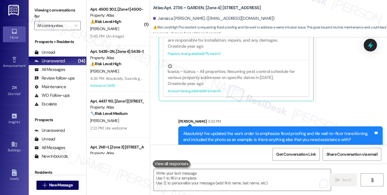
click at [235, 131] on div "Absolutely! I've updated the work order to emphasize flood proofing and tile wa…" at bounding box center [278, 137] width 190 height 12
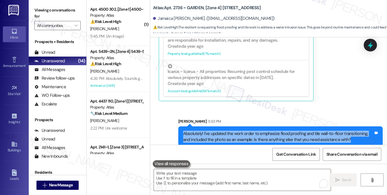
click at [235, 131] on div "Absolutely! I've updated the work order to emphasize flood proofing and tile wa…" at bounding box center [278, 137] width 190 height 12
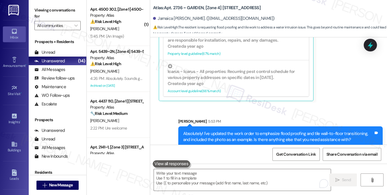
click at [317, 105] on div "Sent via SMS [PERSON_NAME] 5:53 PM Absolutely! I've updated the work order to e…" at bounding box center [268, 128] width 237 height 46
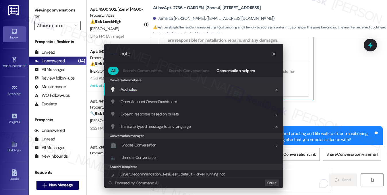
type input "note"
click at [56, 12] on div ".cls-1{fill:#0a055f;}.cls-2{fill:#0cc4c4;} resideskLogoBlueOrange note All Sear…" at bounding box center [193, 97] width 387 height 195
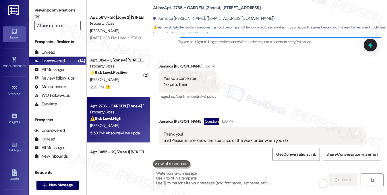
scroll to position [826, 0]
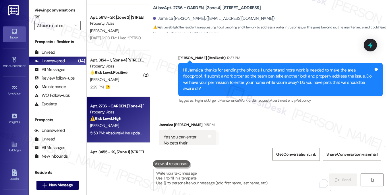
click at [63, 6] on label "Viewing conversations for" at bounding box center [57, 13] width 46 height 15
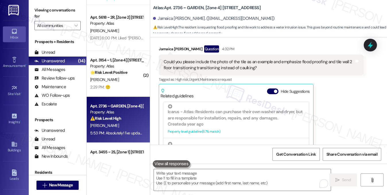
scroll to position [1199, 0]
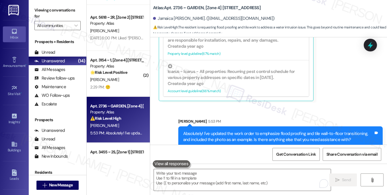
click at [221, 131] on div "Absolutely! I've updated the work order to emphasize flood proofing and tile wa…" at bounding box center [278, 137] width 190 height 12
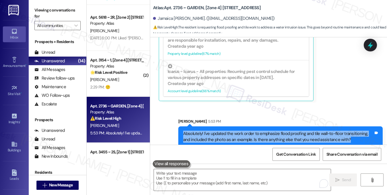
click at [221, 131] on div "Absolutely! I've updated the work order to emphasize flood proofing and tile wa…" at bounding box center [278, 137] width 190 height 12
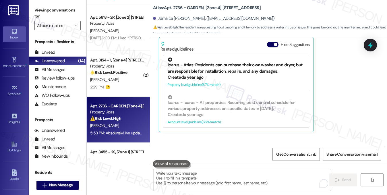
scroll to position [1142, 0]
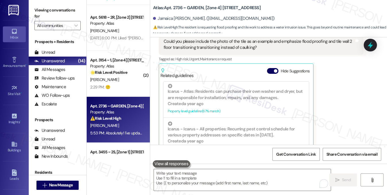
click at [59, 7] on label "Viewing conversations for" at bounding box center [57, 13] width 46 height 15
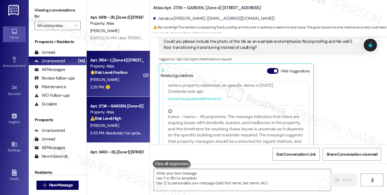
scroll to position [172, 0]
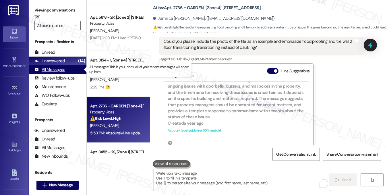
click at [63, 69] on div "All Messages" at bounding box center [49, 70] width 31 height 6
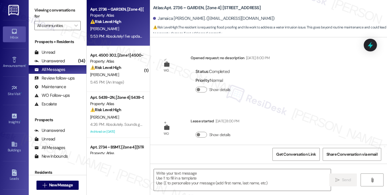
scroll to position [1153, 0]
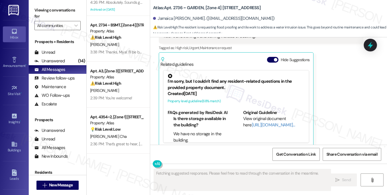
type textarea "Fetching suggested responses. Please feel free to read through the conversation…"
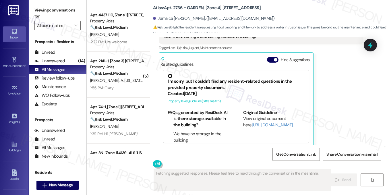
scroll to position [517, 0]
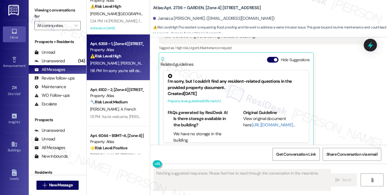
click at [126, 70] on div "1:16 PM: I’m sorry you’re still dealing with the kitchen sink issue, [PERSON_NA…" at bounding box center [297, 70] width 414 height 5
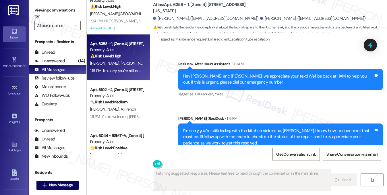
scroll to position [2451, 0]
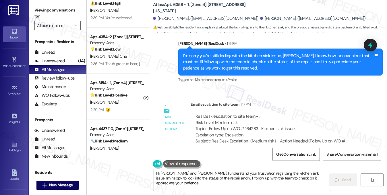
type textarea "Hi [PERSON_NAME] and [PERSON_NAME], I understand your frustration regarding the…"
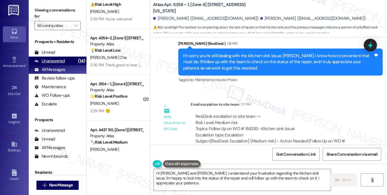
click at [63, 61] on div "Unanswered" at bounding box center [49, 61] width 30 height 6
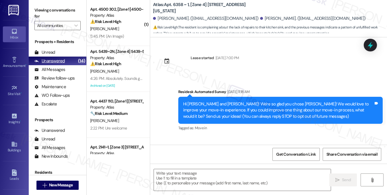
type textarea "Fetching suggested responses. Please feel free to read through the conversation…"
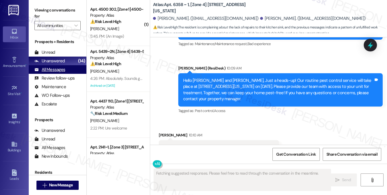
scroll to position [2278, 0]
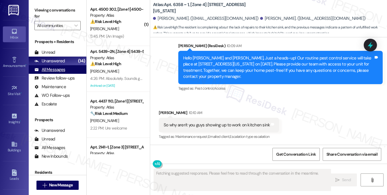
click at [65, 69] on div "All Messages (undefined)" at bounding box center [58, 69] width 58 height 9
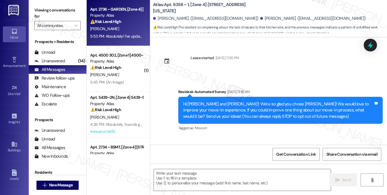
click at [103, 30] on div "[PERSON_NAME]" at bounding box center [117, 28] width 54 height 7
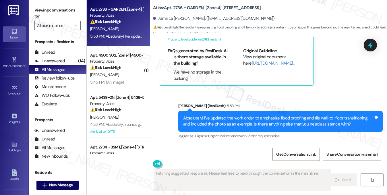
scroll to position [1208, 0]
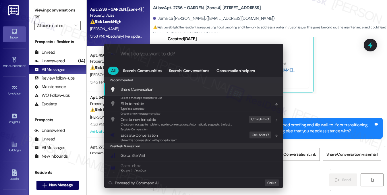
click at [188, 142] on div "Escalate Conversation Escalate Conversation Share this conversation with proper…" at bounding box center [194, 135] width 168 height 16
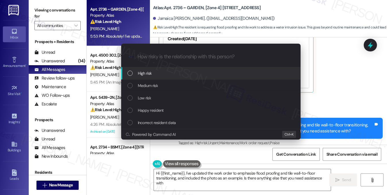
type textarea "Hi {{first_name}}, I've updated the work order to emphasize flood proofing and …"
click at [152, 73] on div "High risk" at bounding box center [211, 73] width 168 height 6
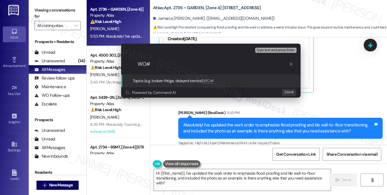
paste input "166793"
click at [66, 11] on div "Escalate Conversation High risk Topics (e.g. broken fridge, delayed service) An…" at bounding box center [193, 97] width 387 height 195
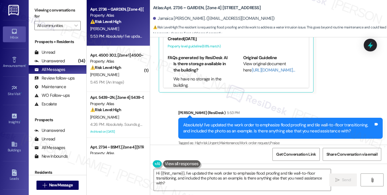
click at [279, 122] on div "Absolutely! I've updated the work order to emphasize flood proofing and tile wa…" at bounding box center [278, 128] width 190 height 12
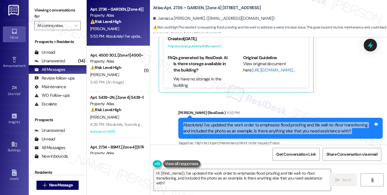
click at [279, 122] on div "Absolutely! I've updated the work order to emphasize flood proofing and tile wa…" at bounding box center [278, 128] width 190 height 12
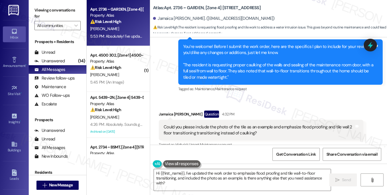
scroll to position [1064, 0]
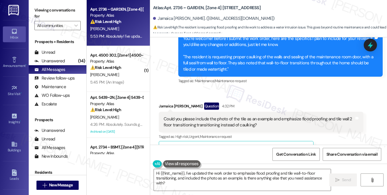
click at [257, 90] on div "Received via SMS [PERSON_NAME] Question 4:32 PM Could you please include the ph…" at bounding box center [268, 165] width 237 height 151
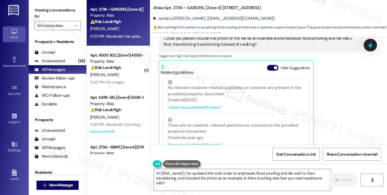
scroll to position [1208, 0]
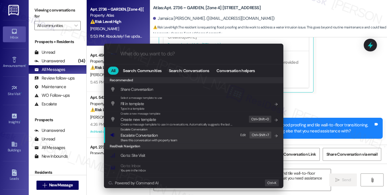
click at [162, 135] on span "Escalate Conversation" at bounding box center [149, 135] width 57 height 6
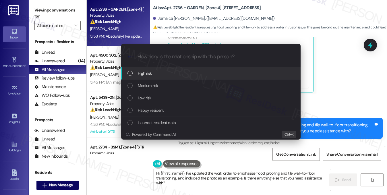
click at [157, 75] on div "High risk" at bounding box center [211, 73] width 168 height 6
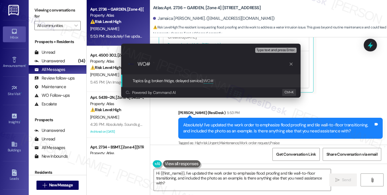
paste input "Tile Transition & Watertight Sealing Needed"
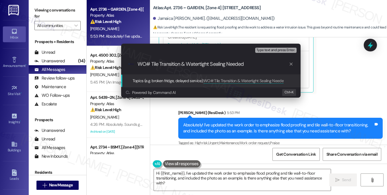
click at [150, 62] on input "WO# Tile Transition & Watertight Sealing Needed" at bounding box center [213, 64] width 151 height 6
click at [149, 63] on input "WO# Tile Transition & Watertight Sealing Needed" at bounding box center [213, 64] width 151 height 6
paste input "166793-1"
type input "WO#166793-1 filed by Residesk - Tile Transition & Watertight Sealing Needed"
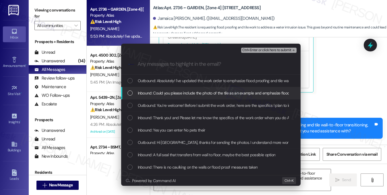
click at [202, 98] on div "Inbound: Could you please include the photo of the tile as an example and empha…" at bounding box center [210, 93] width 179 height 12
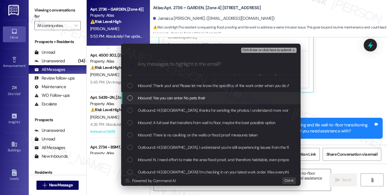
scroll to position [57, 0]
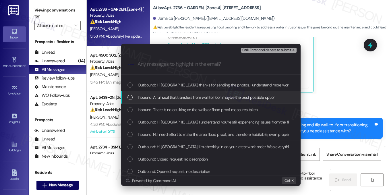
click at [180, 98] on span "Inbound: A full seal that transfers from wall to floor, maybe the best possible…" at bounding box center [207, 97] width 138 height 6
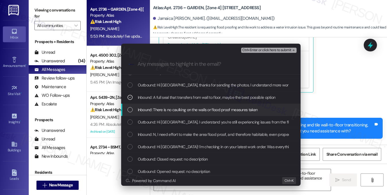
click at [185, 107] on span "Inbound: There is no caulking on the walls or flood proof measures taken" at bounding box center [198, 110] width 120 height 6
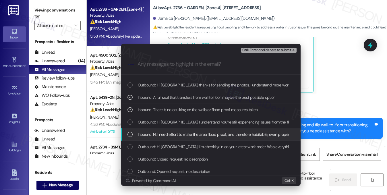
click at [174, 133] on span "Inbound: N, I need effort to make the area flood proof, and therefore habitable…" at bounding box center [266, 134] width 257 height 6
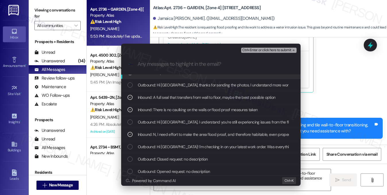
click at [257, 51] on span "Ctrl+Enter or click here to submit" at bounding box center [266, 50] width 49 height 4
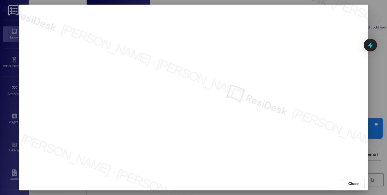
scroll to position [5, 0]
click at [349, 180] on span "Close" at bounding box center [353, 183] width 10 height 6
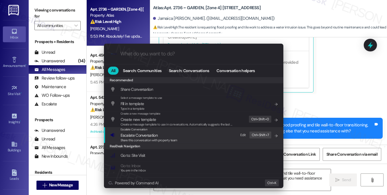
click at [185, 136] on div "Escalate Conversation Escalate Conversation Share this conversation with proper…" at bounding box center [194, 135] width 168 height 16
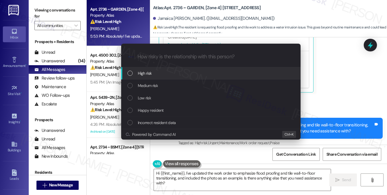
click at [156, 74] on div "High risk" at bounding box center [211, 73] width 168 height 6
paste input "WO#166793-1 filed by Residesk - Tile Transition & Watertight Sealing Needed"
type input "WO#166793-1 filed by Residesk - Tile Transition & Watertight Sealing Needed"
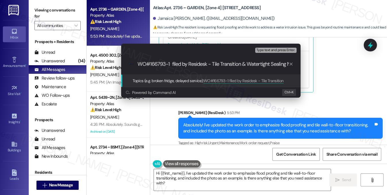
scroll to position [0, 17]
click at [204, 63] on input "WO#166793-1 filed by Residesk - Tile Transition & Watertight Sealing Needed" at bounding box center [213, 64] width 151 height 6
click at [172, 64] on input "WO#166793-1 filed by Residesk - Tile Transition & Watertight Sealing Needed" at bounding box center [213, 64] width 151 height 6
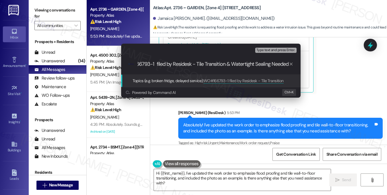
scroll to position [0, 0]
drag, startPoint x: 142, startPoint y: 63, endPoint x: 124, endPoint y: 63, distance: 18.4
click at [124, 63] on div ".cls-1{fill:#0a055f;}.cls-2{fill:#0cc4c4;} resideskLogoBlueOrange WO#166793-1 f…" at bounding box center [210, 64] width 179 height 20
click at [171, 66] on input "WO#166793-1 filed by Residesk - Tile Transition & Watertight Sealing Needed" at bounding box center [213, 64] width 151 height 6
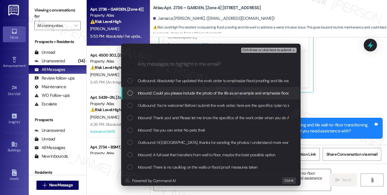
click at [176, 90] on span "Inbound: Could you please include the photo of the tile as an example and empha…" at bounding box center [275, 93] width 275 height 6
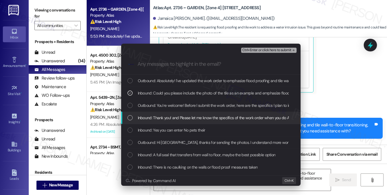
click at [160, 118] on span "Inbound: Thank you! and Please let me know the specifics of the work order when…" at bounding box center [305, 118] width 335 height 6
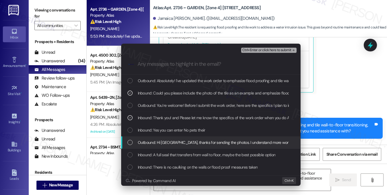
click at [155, 146] on div "Outbound: Hi [GEOGRAPHIC_DATA], thanks for sending the photos. I understand mor…" at bounding box center [210, 142] width 179 height 12
click at [154, 157] on span "Inbound: A full seal that transfers from wall to floor, maybe the best possible…" at bounding box center [207, 155] width 138 height 6
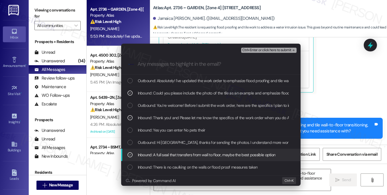
scroll to position [29, 0]
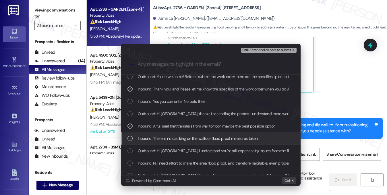
click at [157, 140] on span "Inbound: There is no caulking on the walls or flood proof measures taken" at bounding box center [198, 138] width 120 height 6
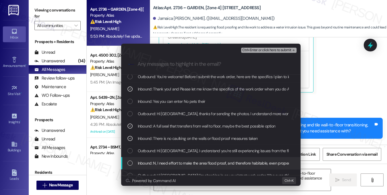
click at [155, 166] on div "Inbound: N, I need effort to make the area flood proof, and therefore habitable…" at bounding box center [210, 163] width 179 height 12
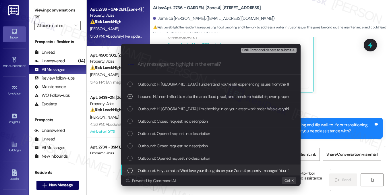
scroll to position [115, 0]
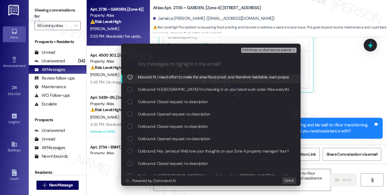
click at [262, 50] on span "Ctrl+Enter or click here to submit" at bounding box center [266, 50] width 49 height 4
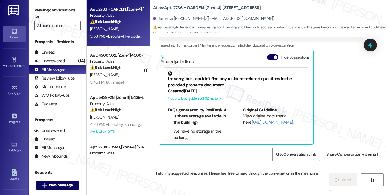
scroll to position [1153, 0]
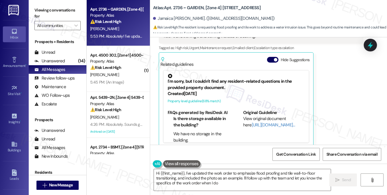
type textarea "Hi {{first_name}}, I've updated the work order to emphasize flood proofing and …"
click at [68, 9] on label "Viewing conversations for" at bounding box center [57, 13] width 46 height 15
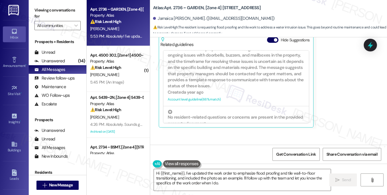
scroll to position [1208, 0]
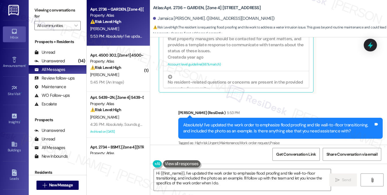
click at [253, 130] on div "Absolutely! I've updated the work order to emphasize flood proofing and tile wa…" at bounding box center [280, 128] width 204 height 21
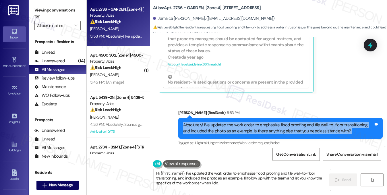
click at [253, 130] on div "Absolutely! I've updated the work order to emphasize flood proofing and tile wa…" at bounding box center [280, 128] width 204 height 21
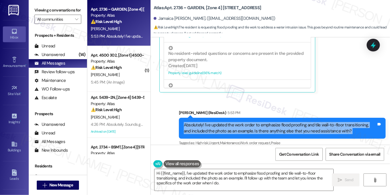
click at [227, 122] on div "Absolutely! I've updated the work order to emphasize flood proofing and tile wa…" at bounding box center [280, 128] width 193 height 12
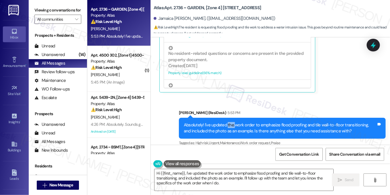
click at [227, 122] on div "Absolutely! I've updated the work order to emphasize flood proofing and tile wa…" at bounding box center [280, 128] width 193 height 12
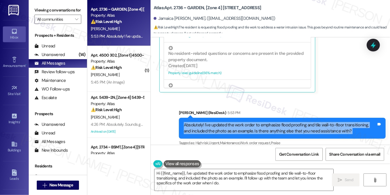
click at [227, 122] on div "Absolutely! I've updated the work order to emphasize flood proofing and tile wa…" at bounding box center [280, 128] width 193 height 12
click at [333, 122] on div "Absolutely! I've updated the work order to emphasize flood proofing and tile wa…" at bounding box center [280, 128] width 193 height 12
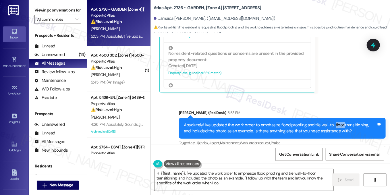
click at [333, 122] on div "Absolutely! I've updated the work order to emphasize flood proofing and tile wa…" at bounding box center [280, 128] width 193 height 12
